Goal: Task Accomplishment & Management: Manage account settings

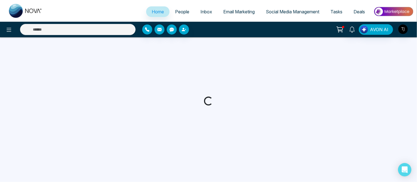
click at [228, 12] on span "Email Marketing" at bounding box center [238, 12] width 31 height 6
select select "*"
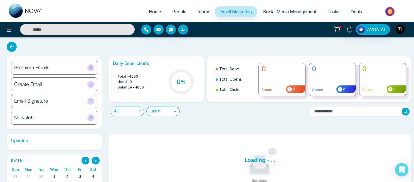
click at [399, 28] on img "button" at bounding box center [400, 28] width 9 height 9
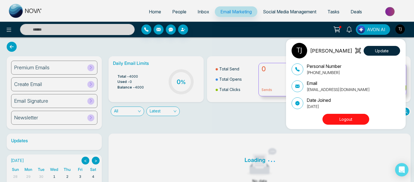
click at [340, 116] on button "Logout" at bounding box center [346, 119] width 47 height 11
